Goal: Navigation & Orientation: Find specific page/section

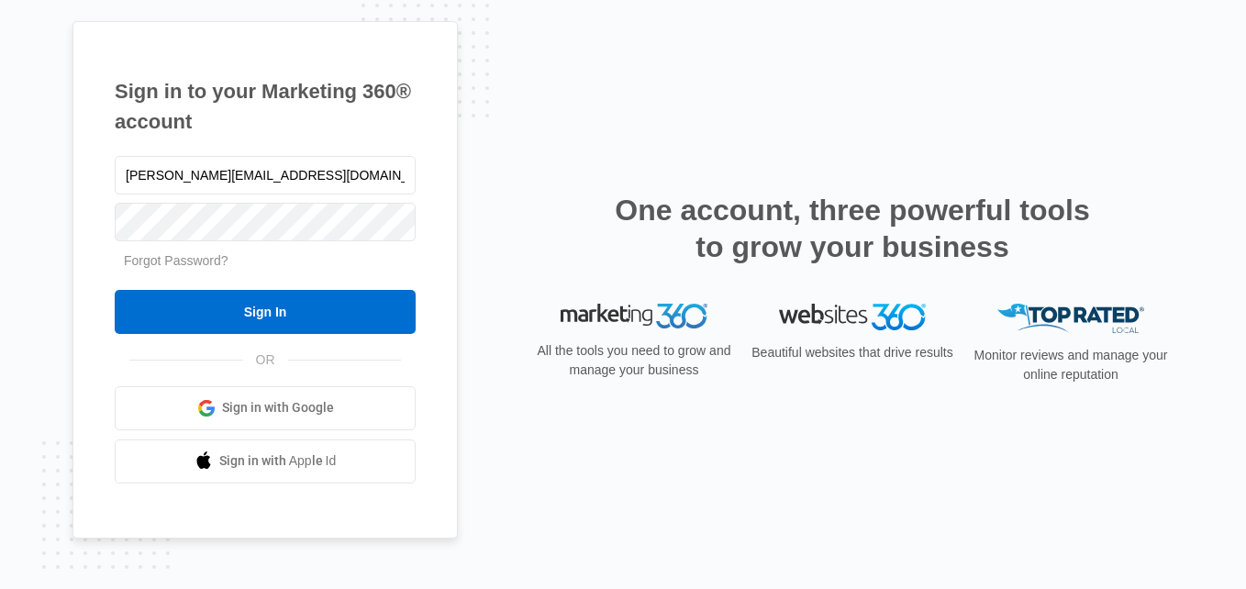
type input "[PERSON_NAME][EMAIL_ADDRESS][DOMAIN_NAME]"
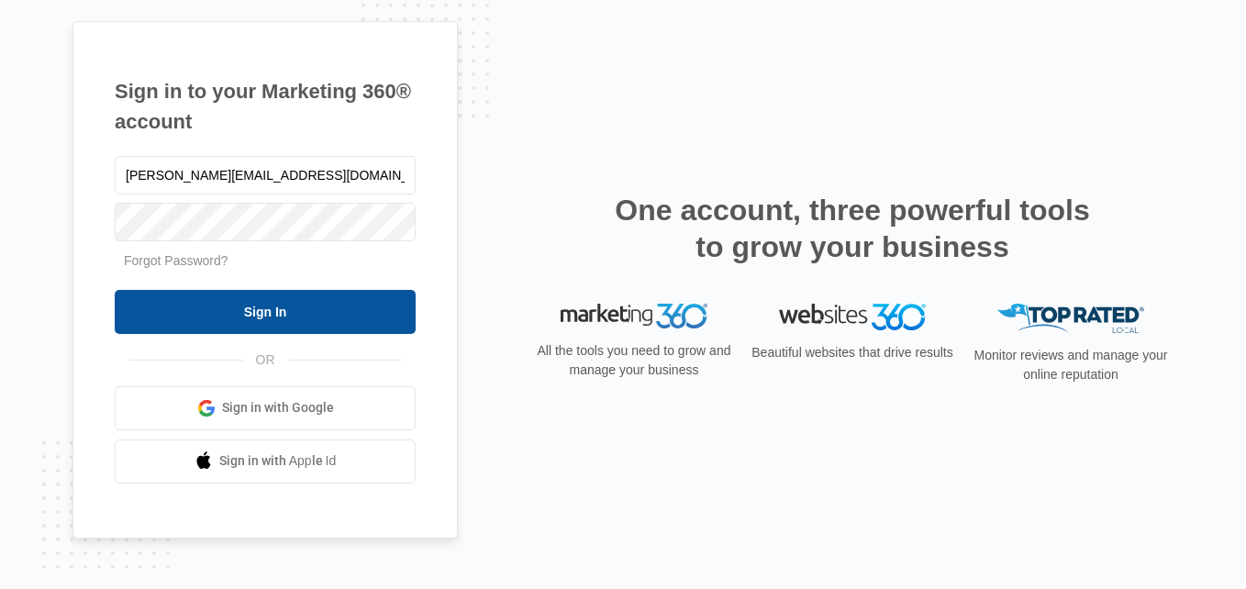
click at [309, 320] on input "Sign In" at bounding box center [265, 312] width 301 height 44
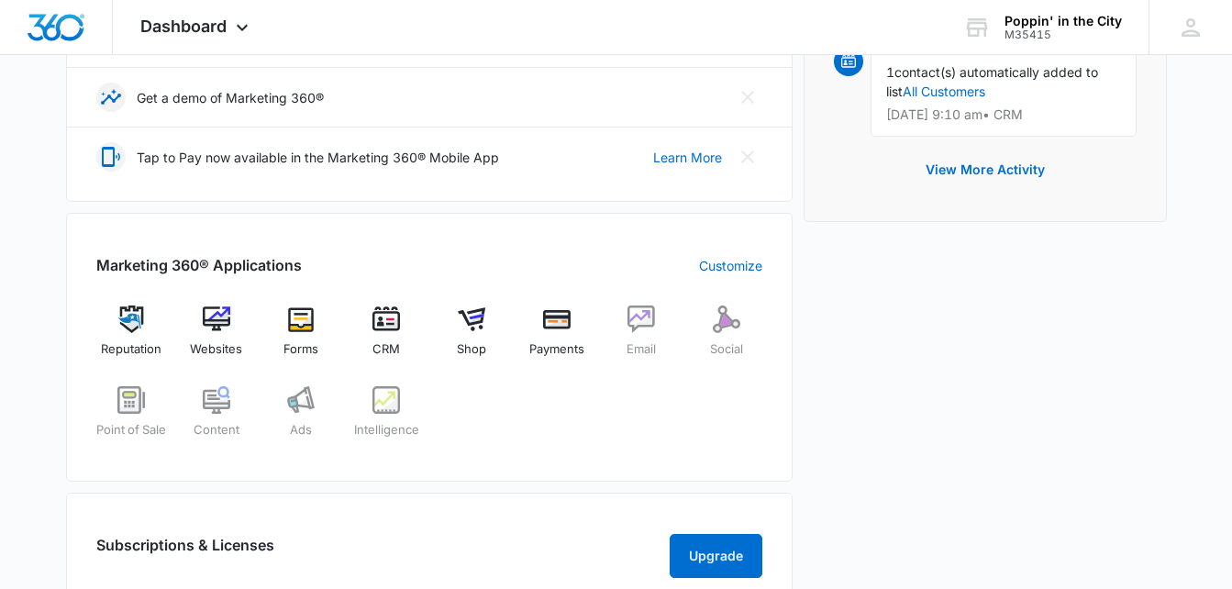
scroll to position [627, 0]
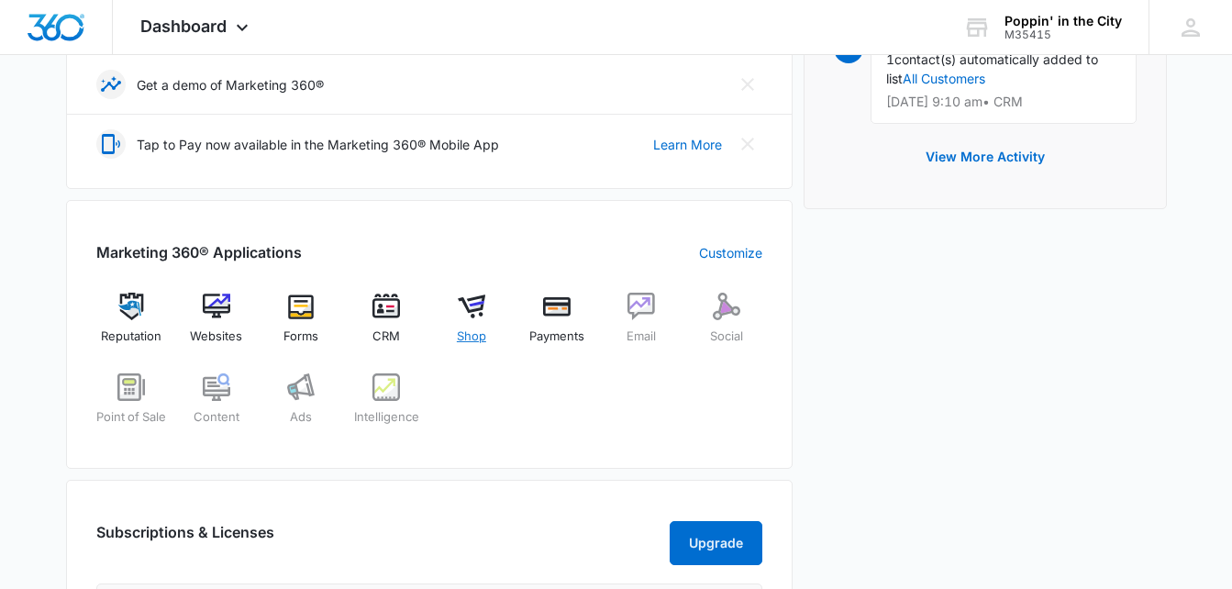
click at [473, 320] on div "Shop" at bounding box center [472, 326] width 71 height 66
